Goal: Information Seeking & Learning: Learn about a topic

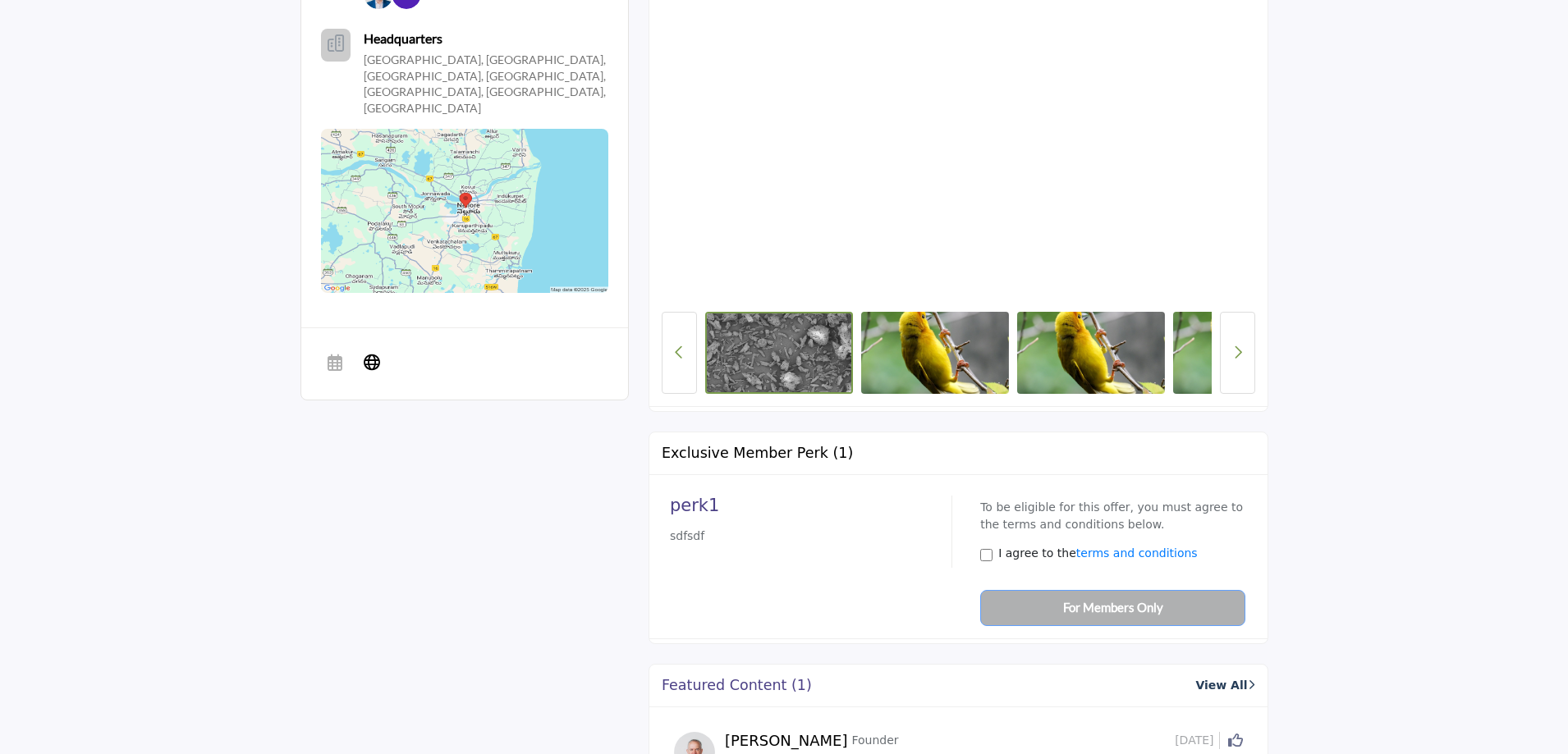
scroll to position [657, 0]
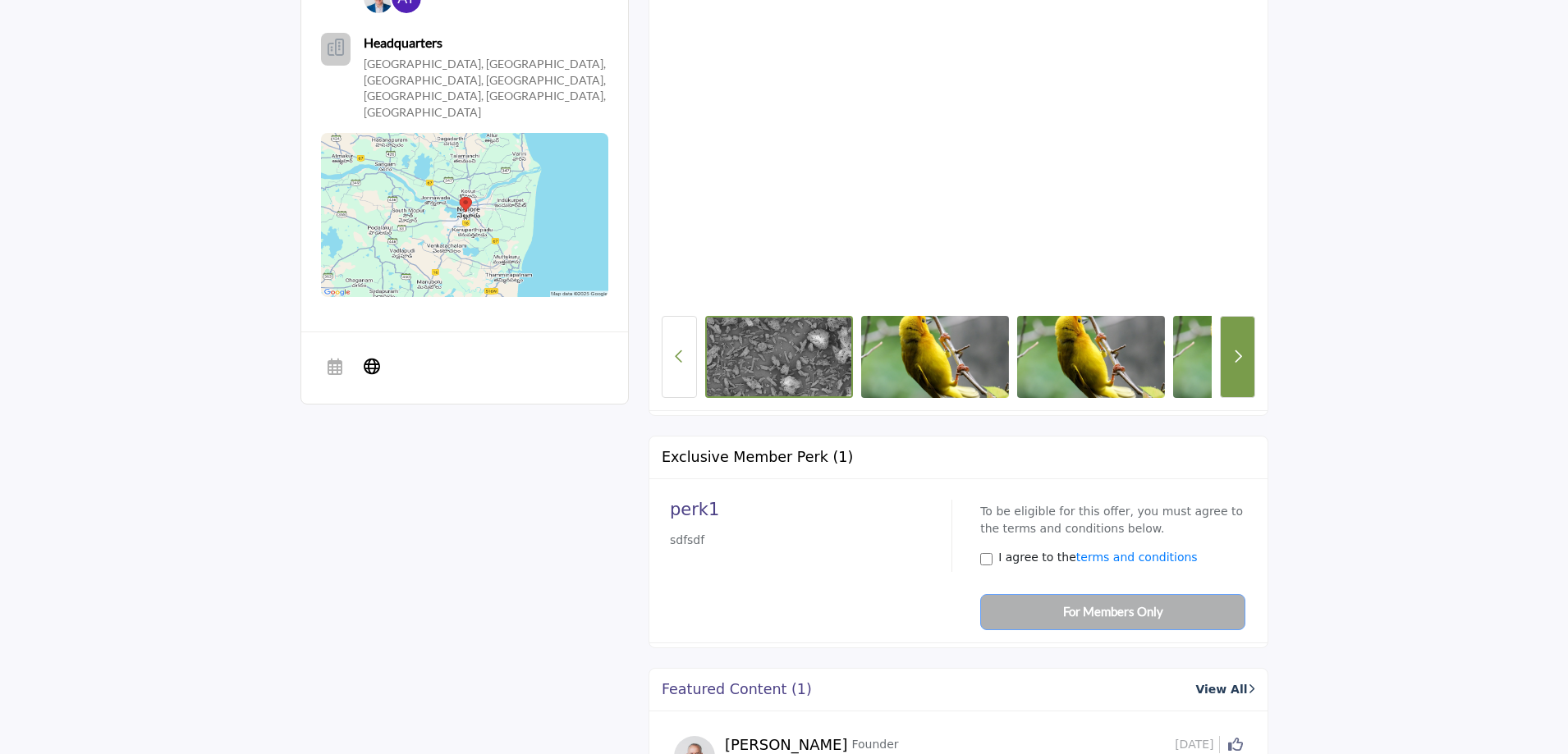
click at [1245, 356] on button "Next button" at bounding box center [1238, 357] width 35 height 82
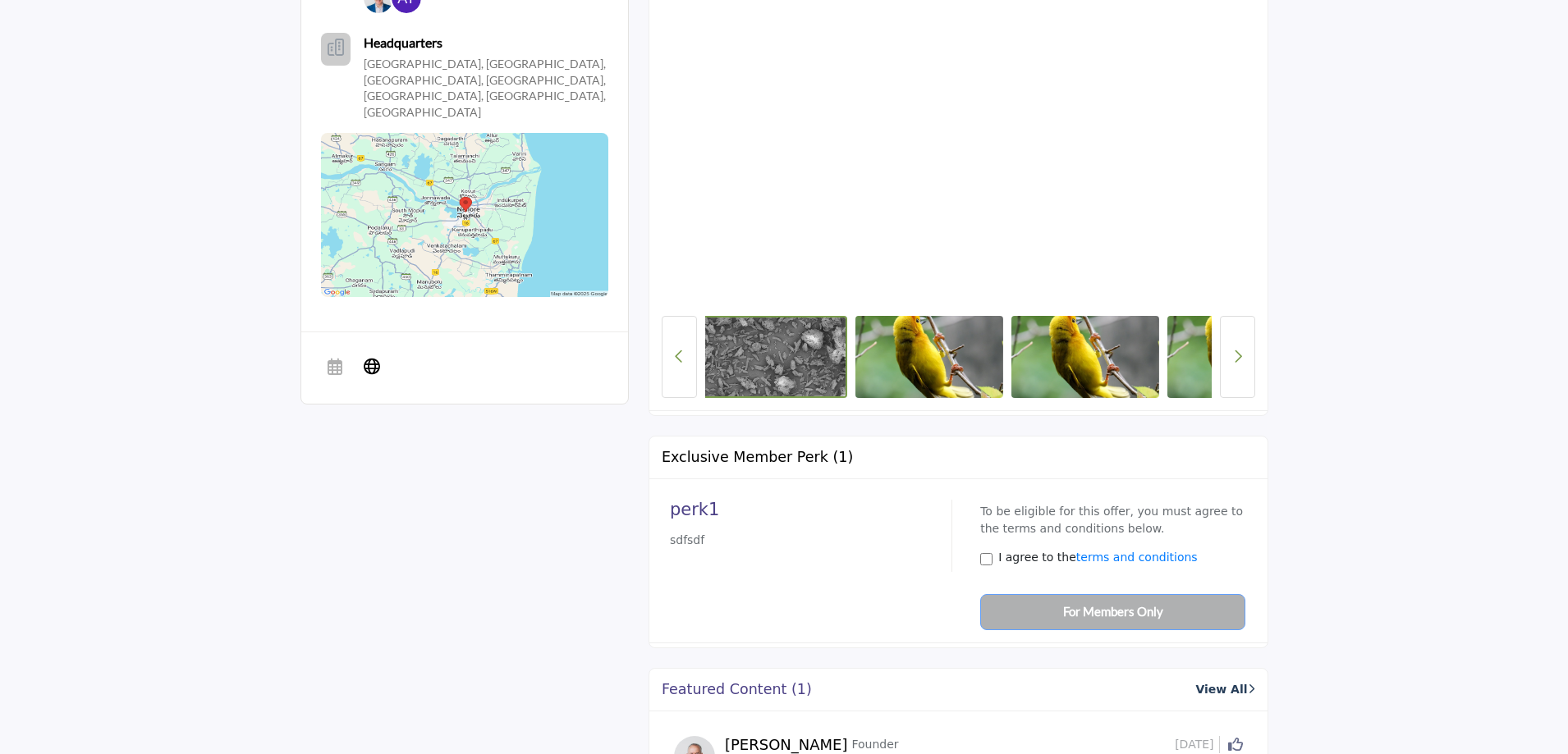
scroll to position [0, 0]
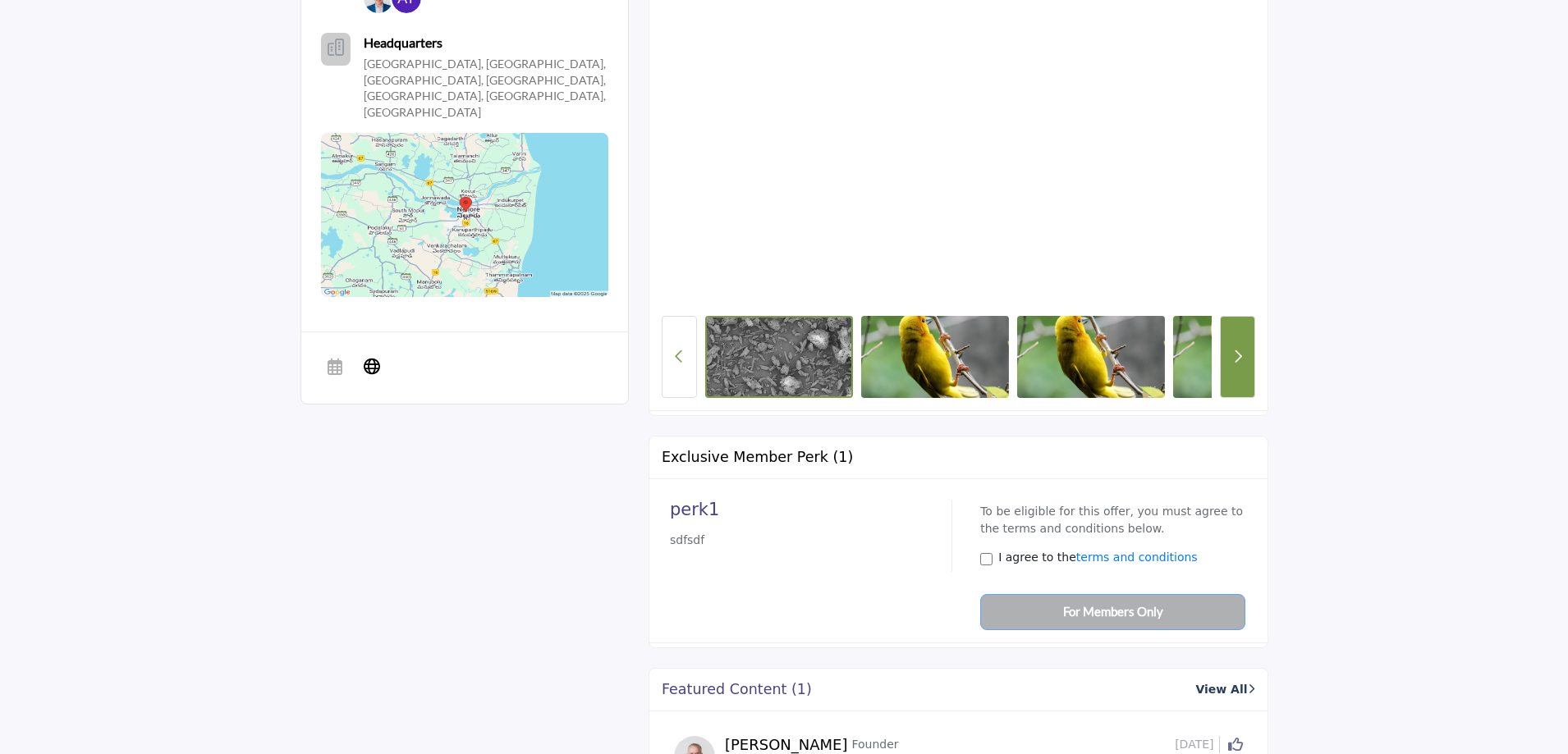
click at [1227, 362] on button "Next button" at bounding box center [1238, 357] width 35 height 82
click at [1229, 360] on button "Next button" at bounding box center [1238, 357] width 35 height 82
click at [677, 362] on icon "Previous Button" at bounding box center [678, 355] width 9 height 15
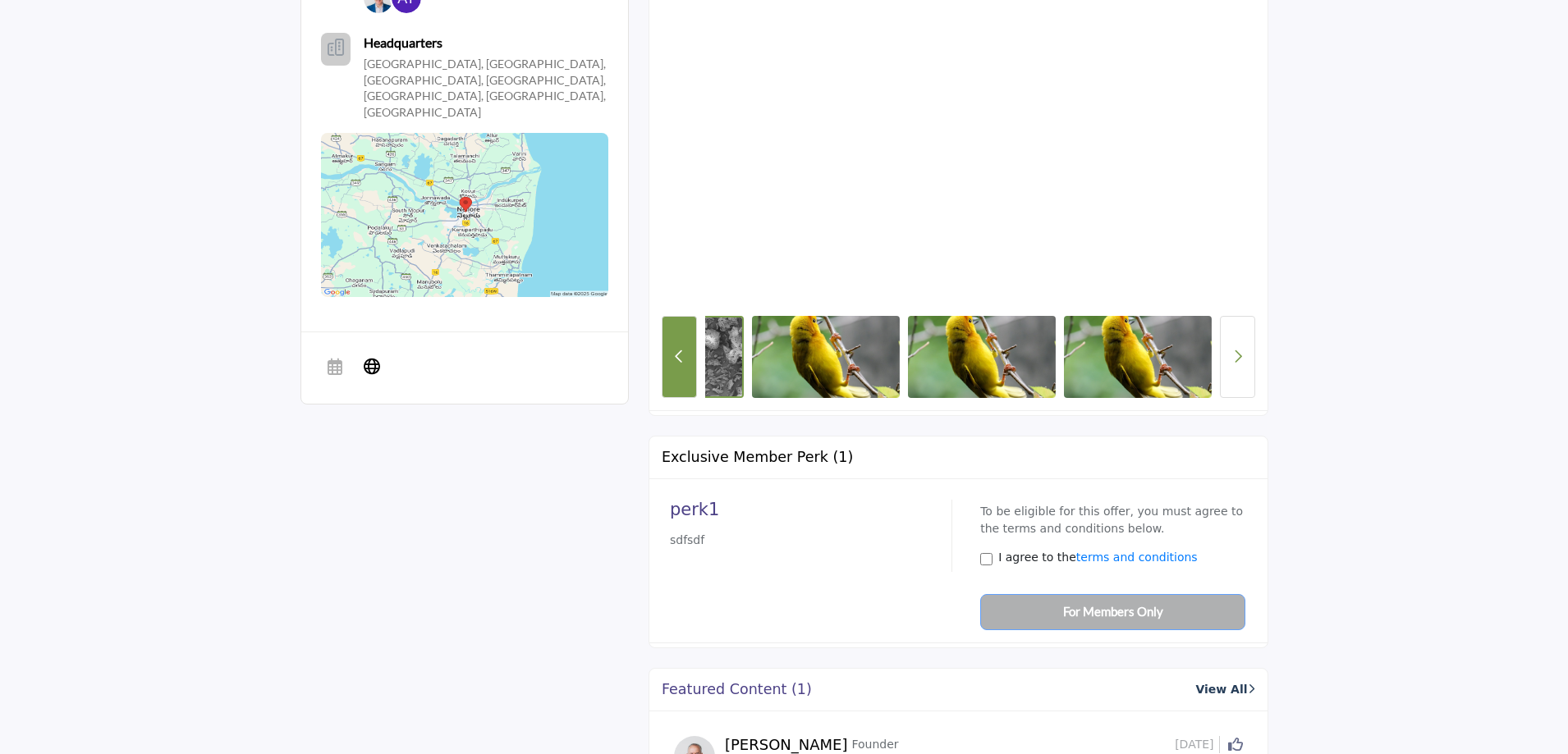
drag, startPoint x: 1180, startPoint y: 358, endPoint x: 688, endPoint y: 382, distance: 492.6
click at [688, 382] on div at bounding box center [958, 357] width 594 height 82
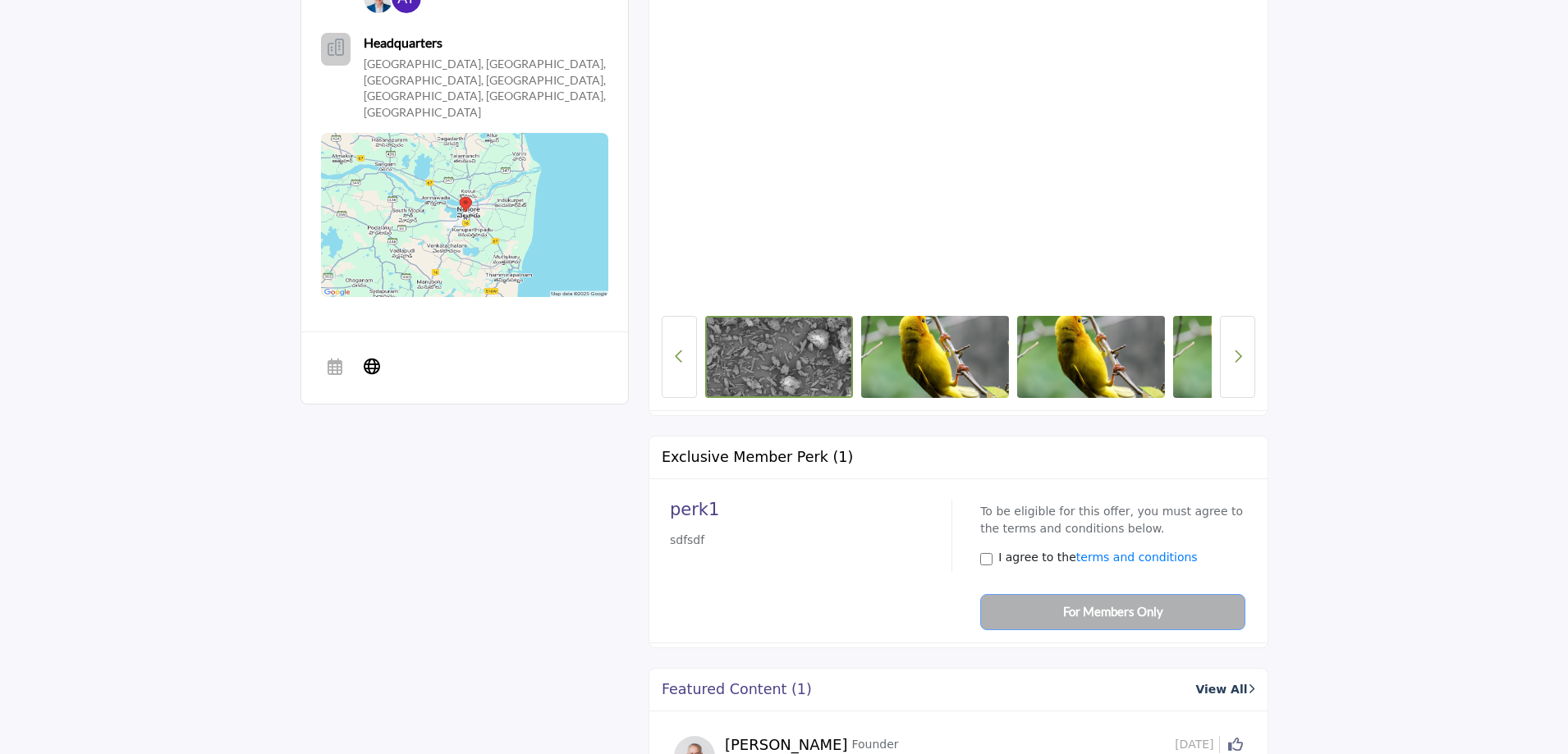
scroll to position [0, 110]
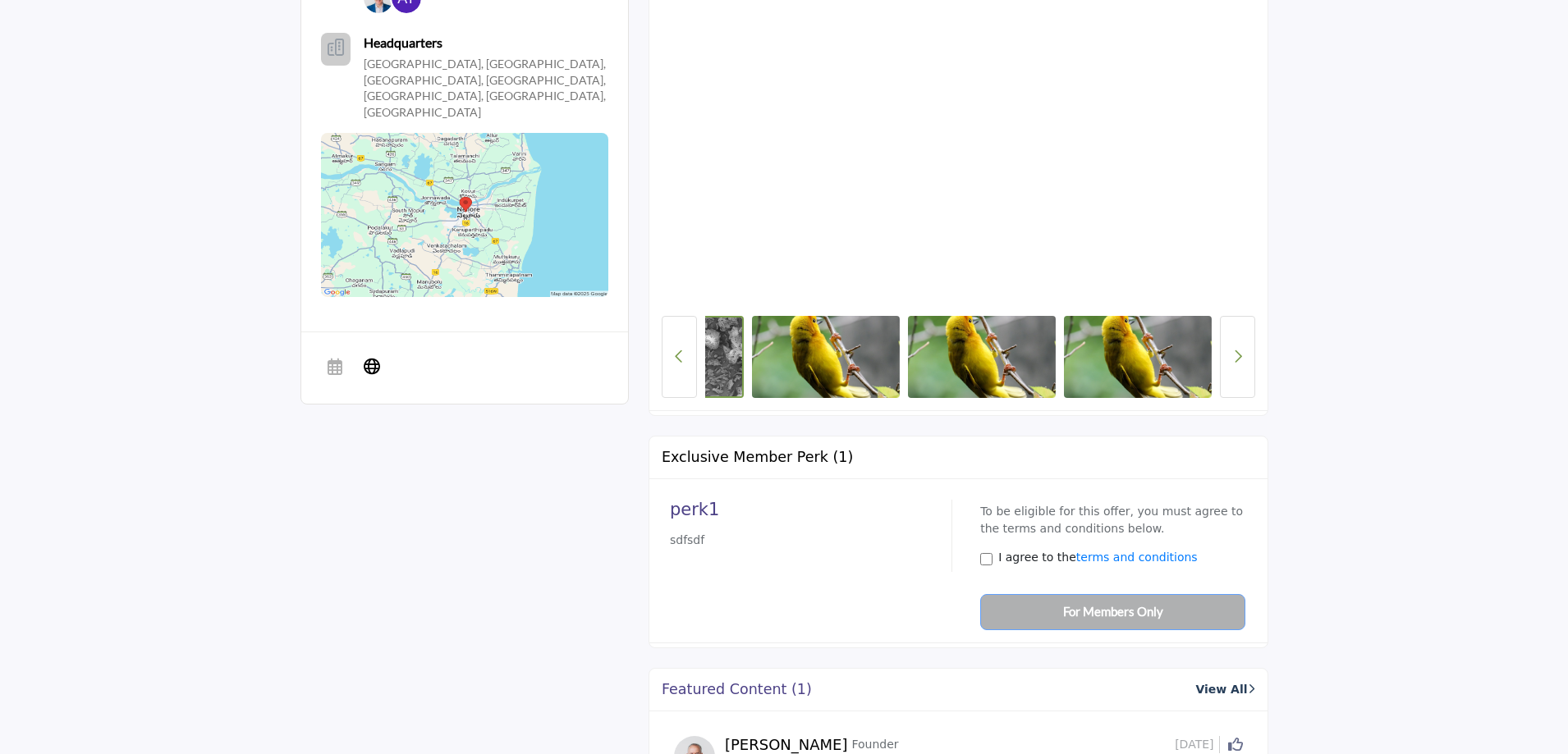
drag, startPoint x: 1135, startPoint y: 357, endPoint x: 644, endPoint y: 353, distance: 491.0
click at [1227, 365] on button "Next button" at bounding box center [1238, 357] width 35 height 82
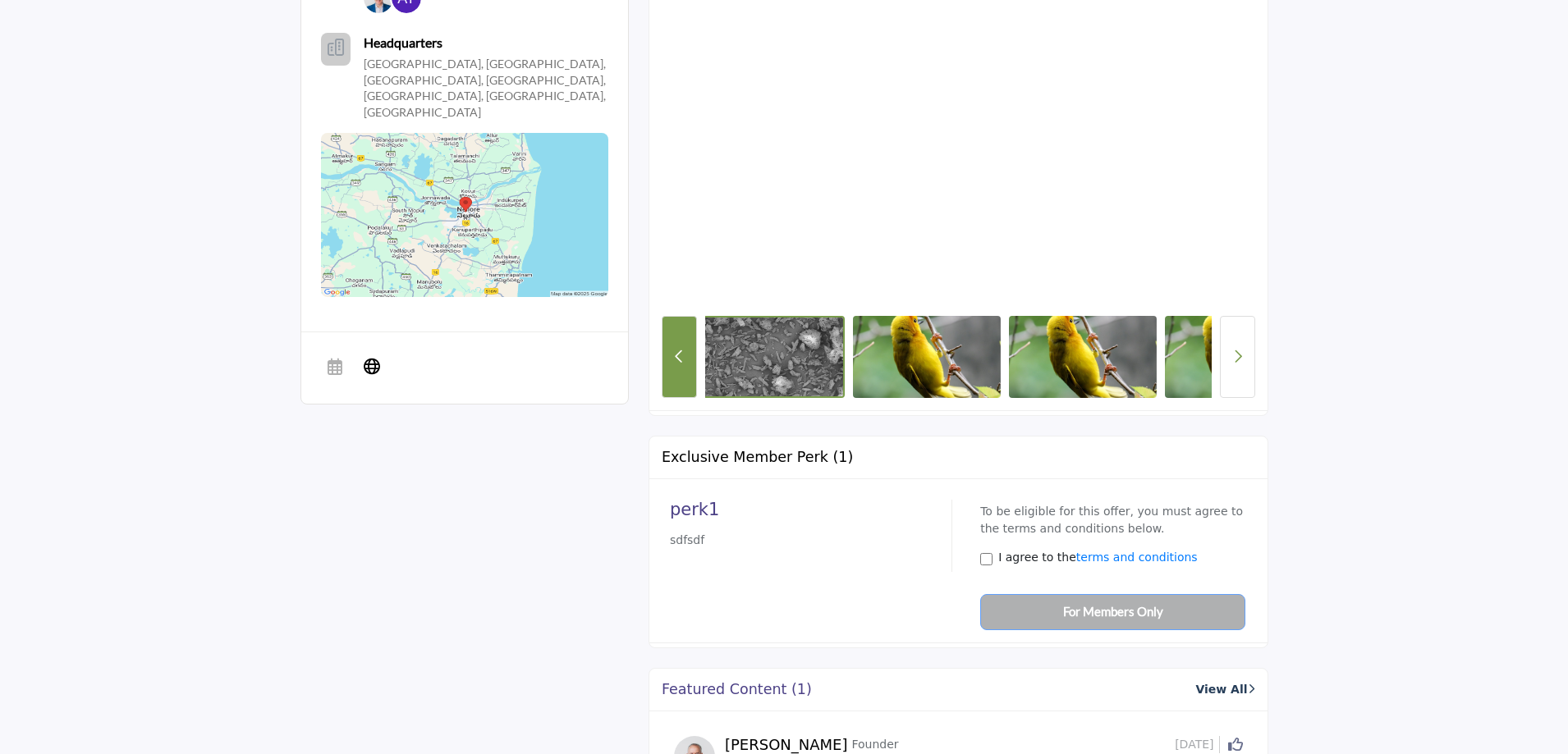
scroll to position [0, 0]
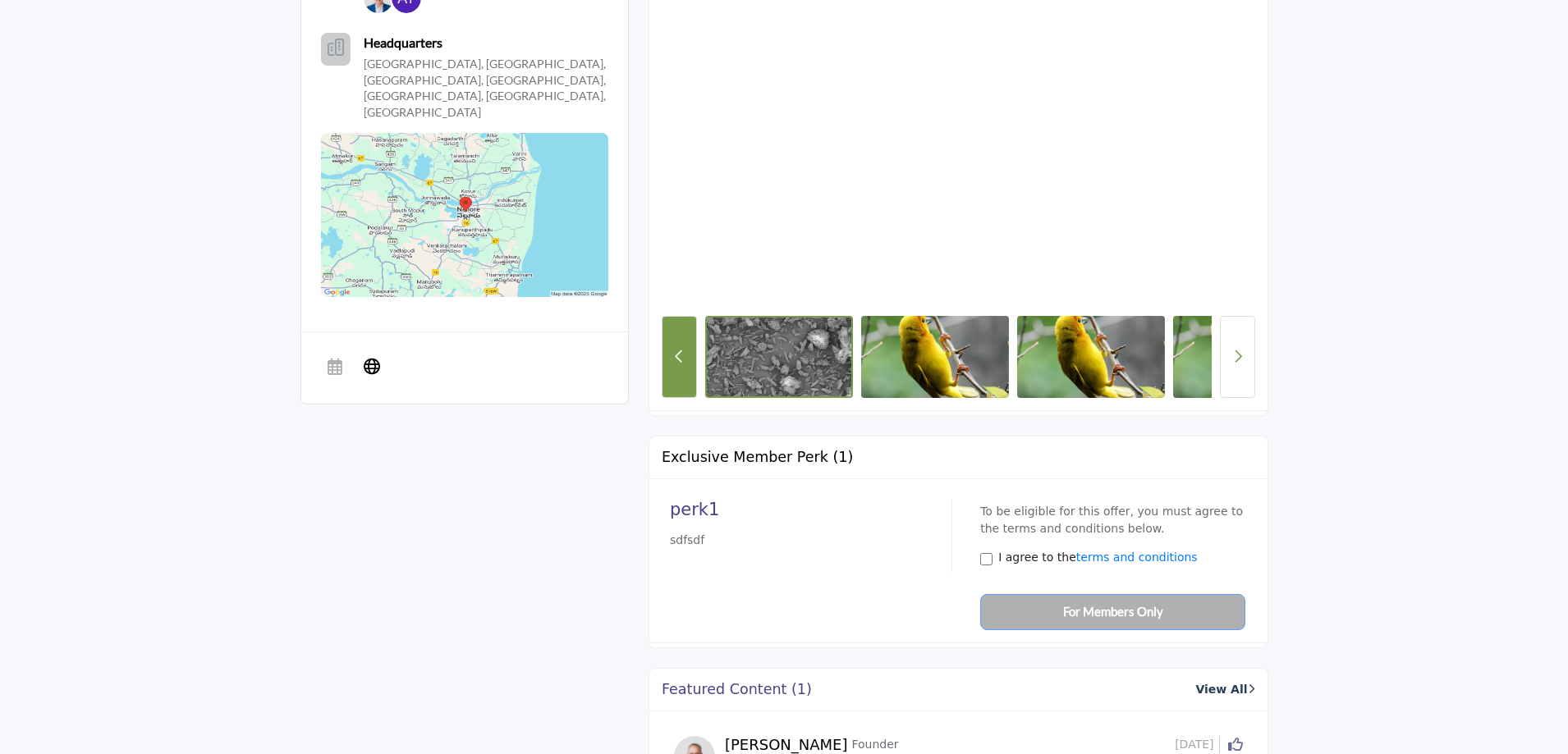
click at [691, 349] on button "Previous Button" at bounding box center [679, 357] width 35 height 82
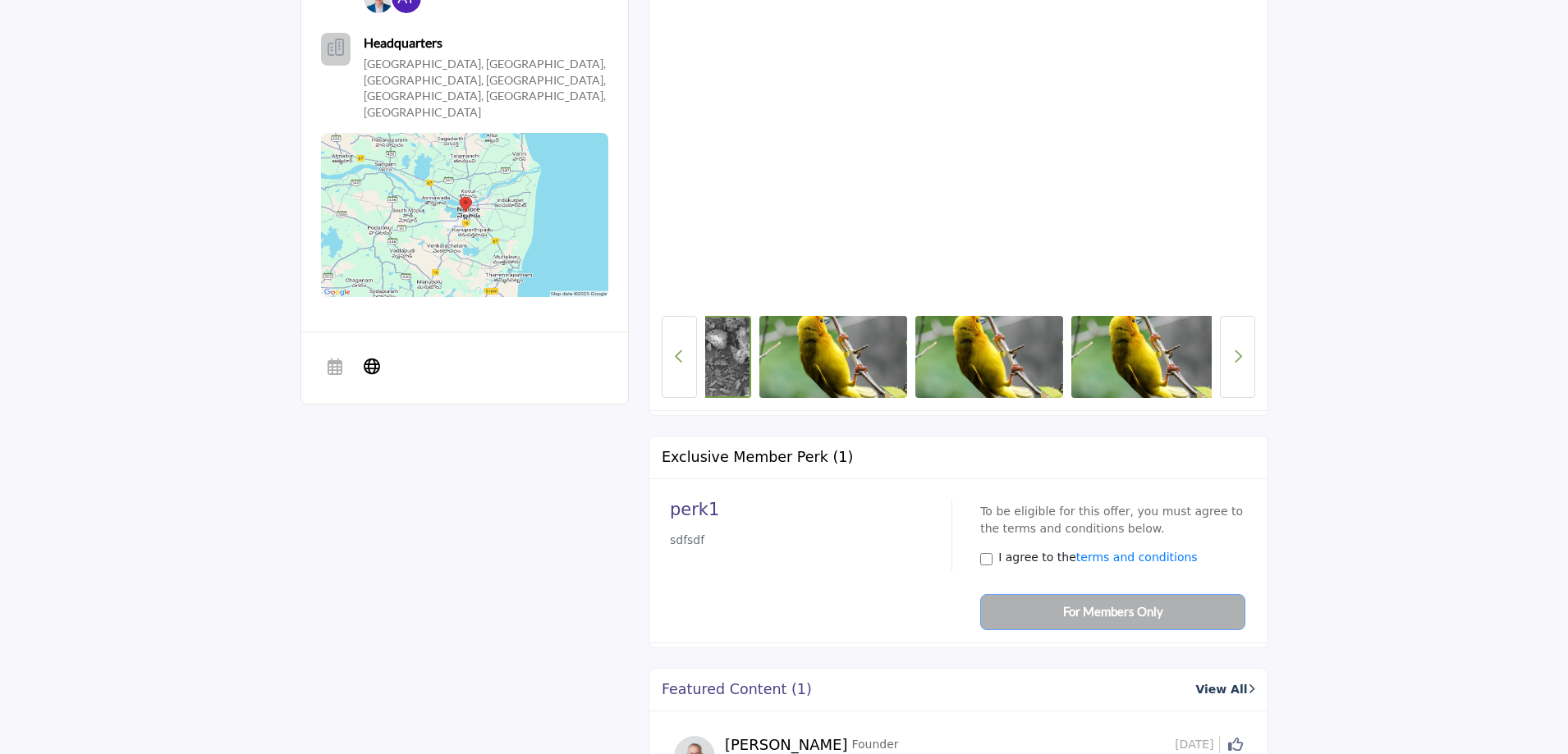
scroll to position [0, 110]
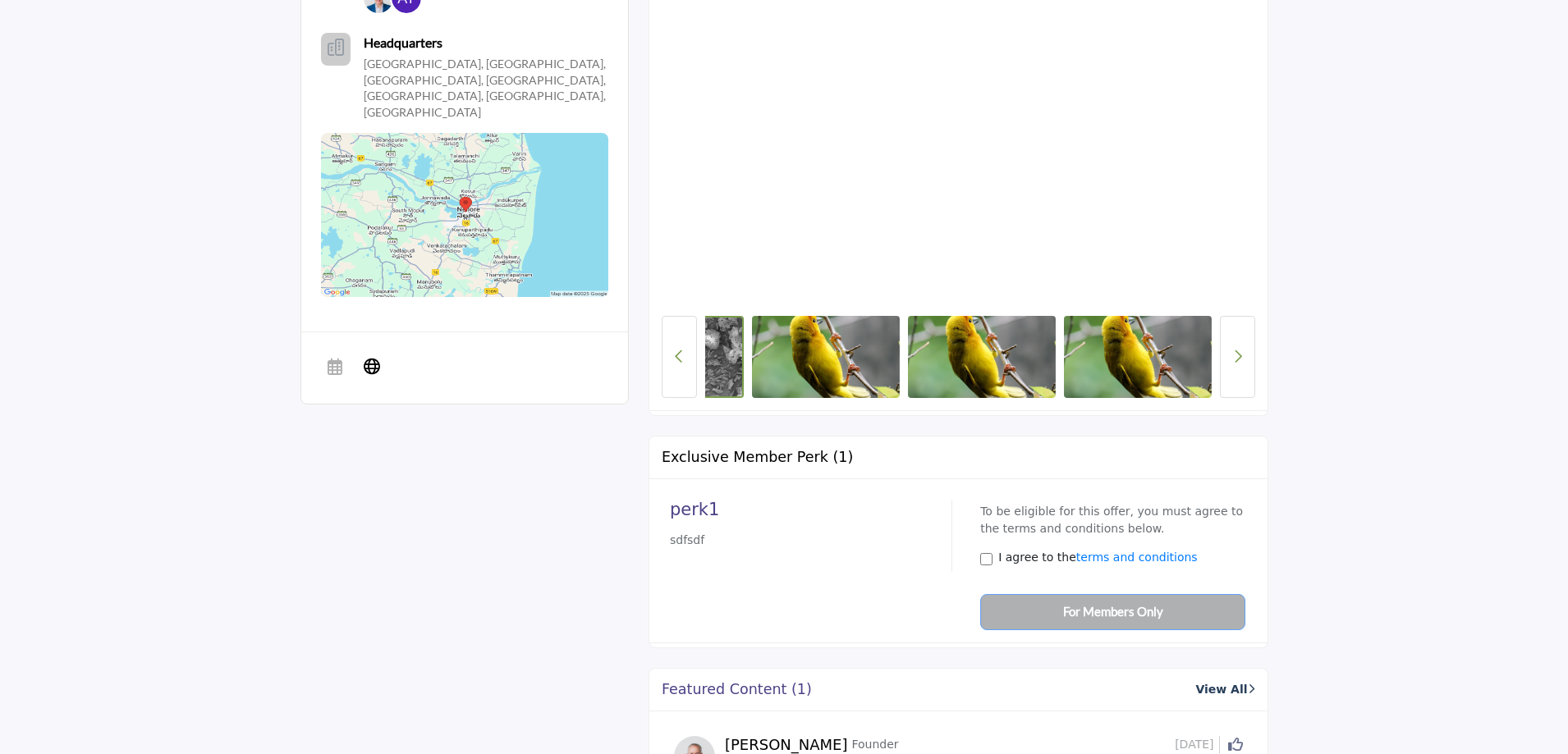
drag, startPoint x: 1102, startPoint y: 346, endPoint x: 570, endPoint y: 349, distance: 532.0
click at [1235, 353] on icon "Next button" at bounding box center [1237, 355] width 9 height 15
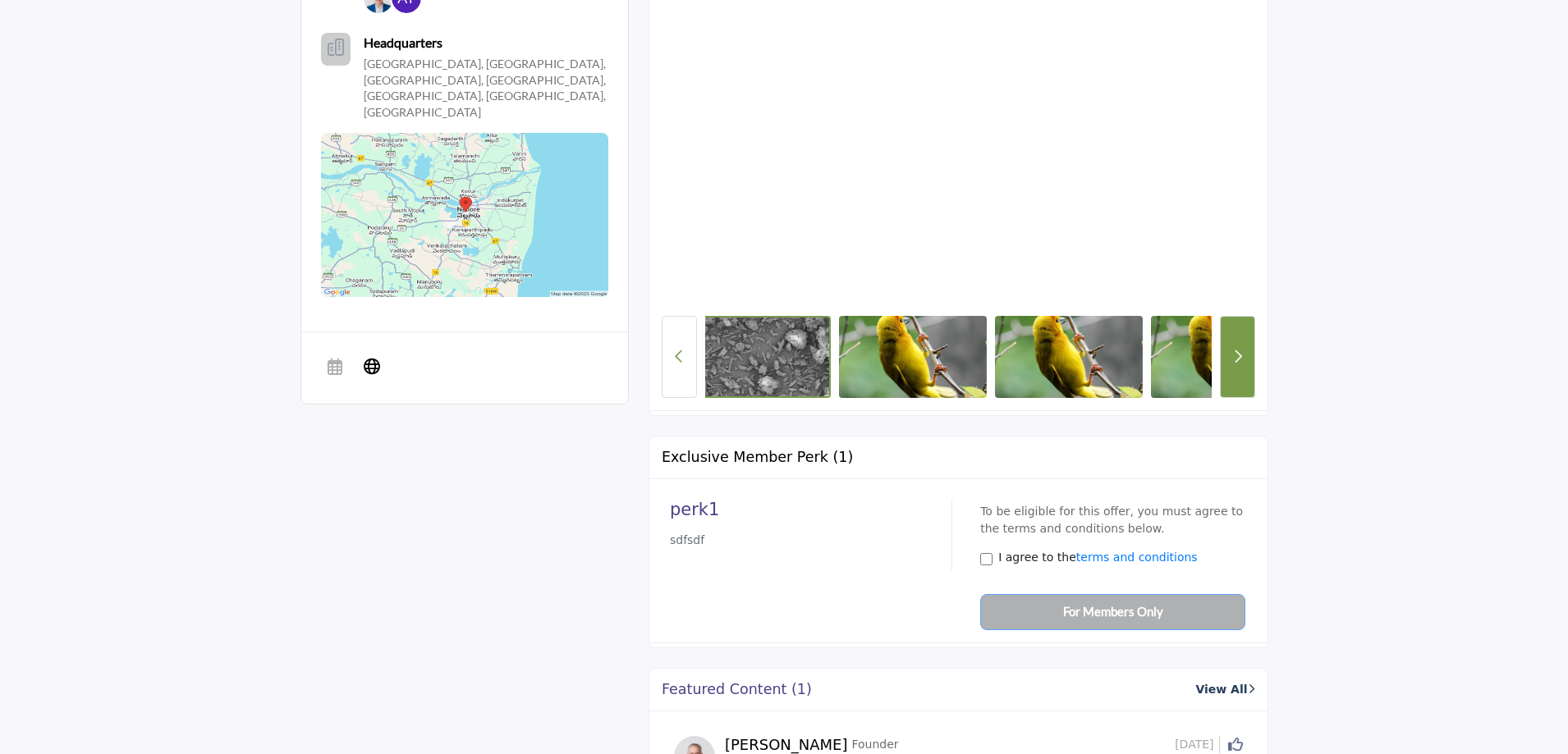
click at [1235, 353] on icon "Next button" at bounding box center [1237, 355] width 9 height 15
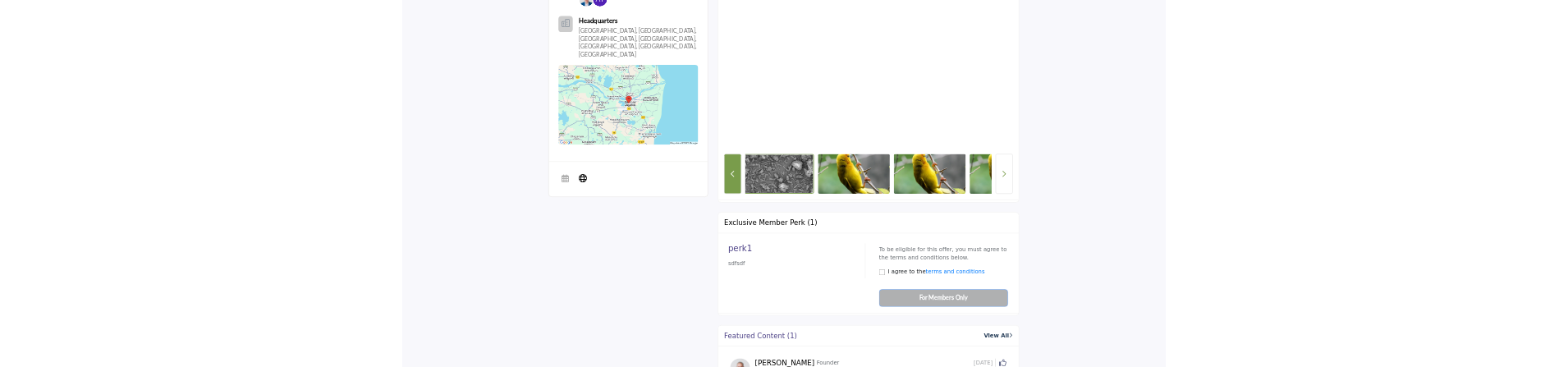
scroll to position [0, 0]
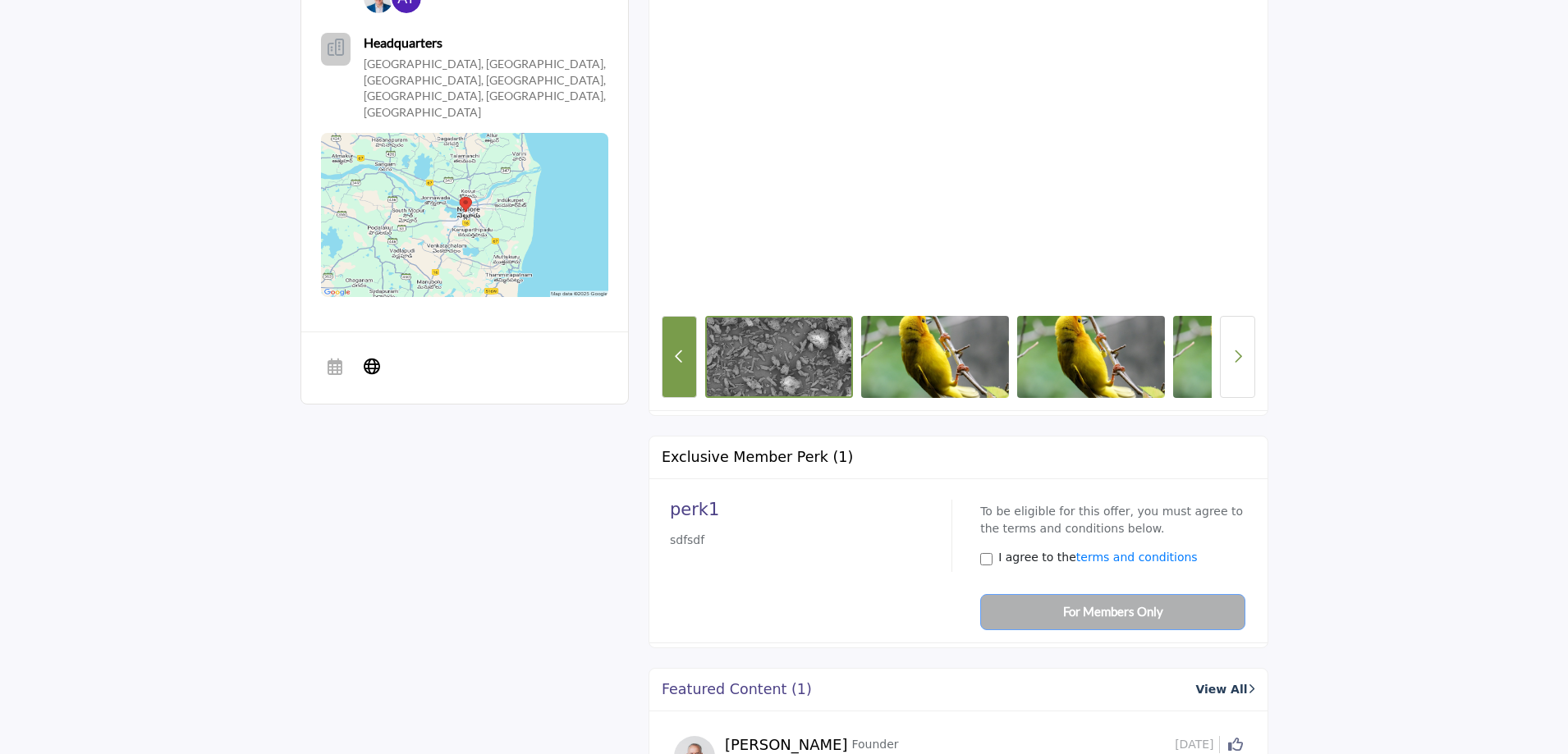
click at [676, 363] on icon "Previous Button" at bounding box center [678, 355] width 9 height 15
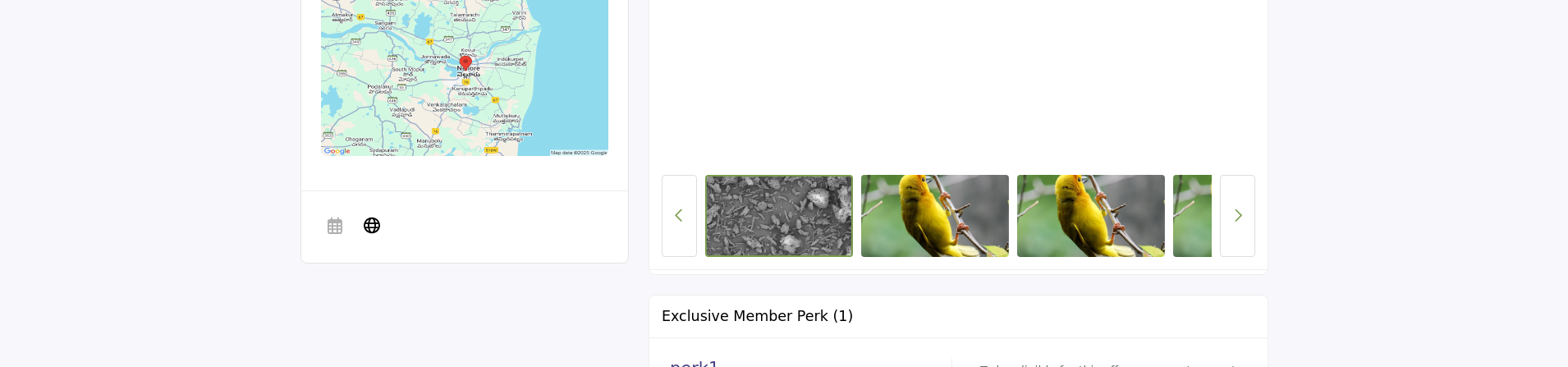
scroll to position [820, 0]
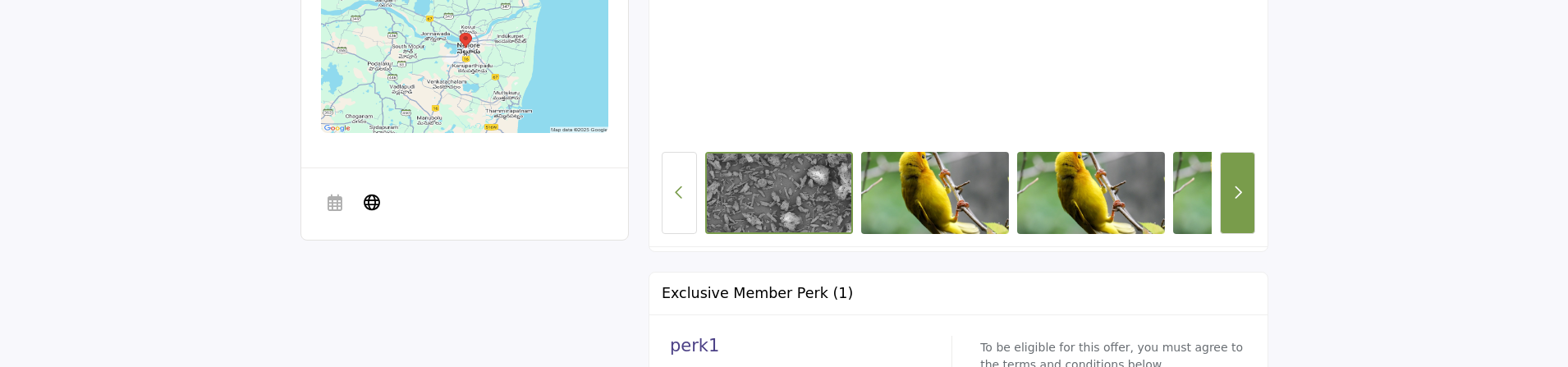
click at [1239, 199] on icon "Next button" at bounding box center [1237, 191] width 9 height 15
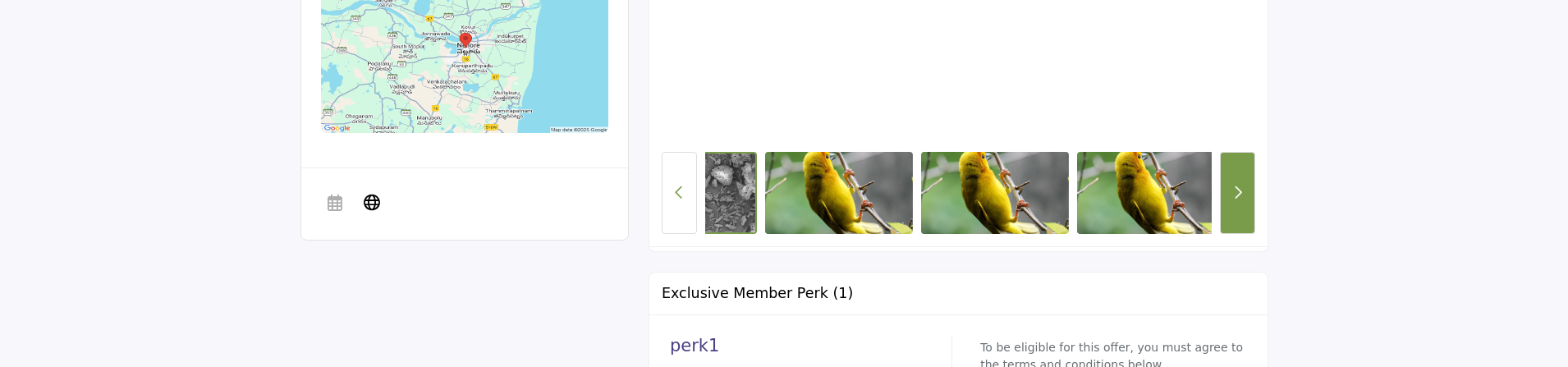
scroll to position [0, 0]
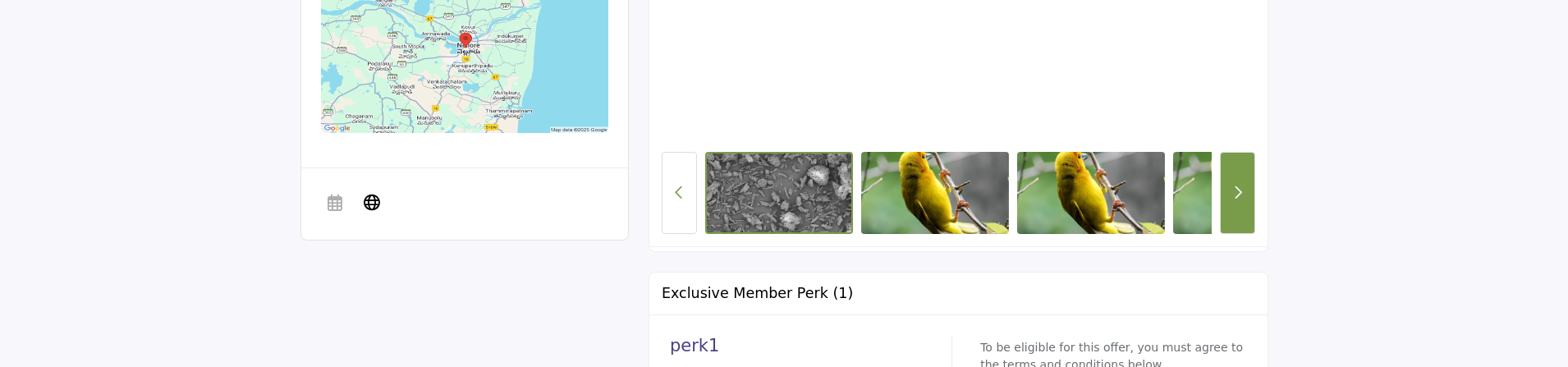
click at [1239, 199] on icon "Next button" at bounding box center [1237, 191] width 9 height 15
